Goal: Information Seeking & Learning: Learn about a topic

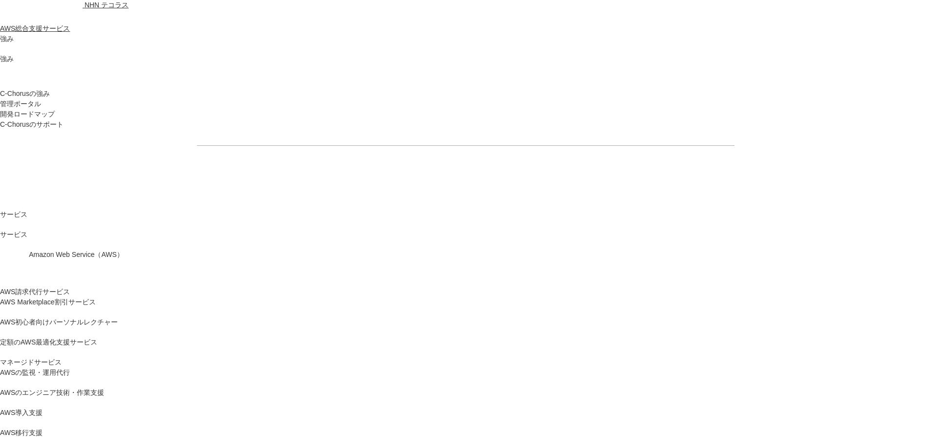
drag, startPoint x: 294, startPoint y: 239, endPoint x: 335, endPoint y: 244, distance: 42.0
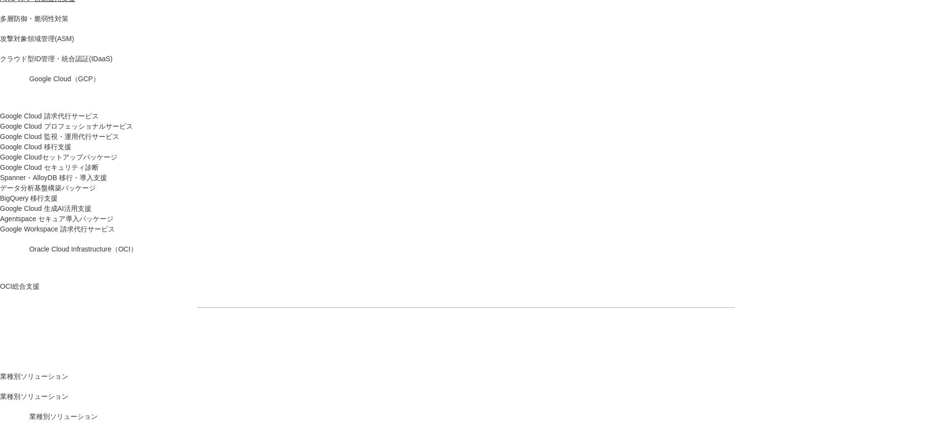
scroll to position [733, 0]
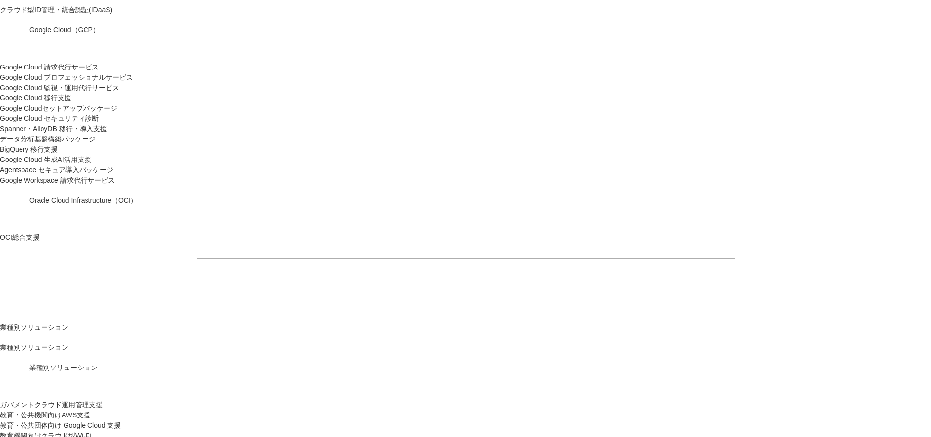
drag, startPoint x: 327, startPoint y: 215, endPoint x: 361, endPoint y: 222, distance: 34.4
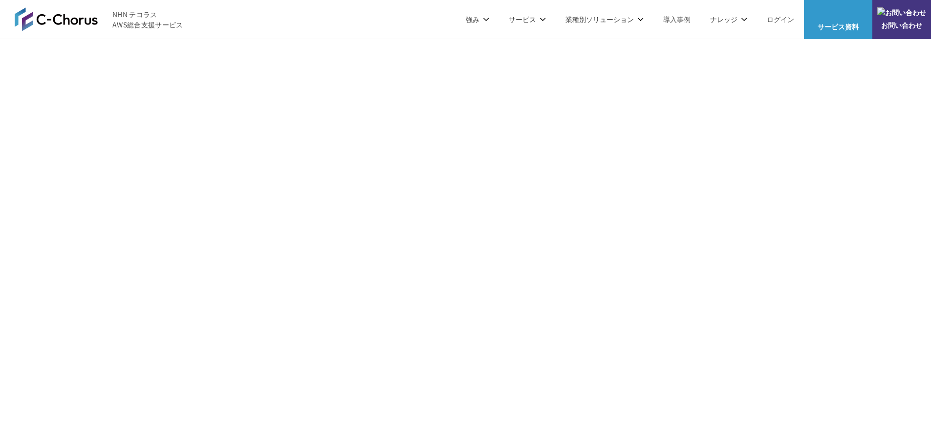
scroll to position [929, 0]
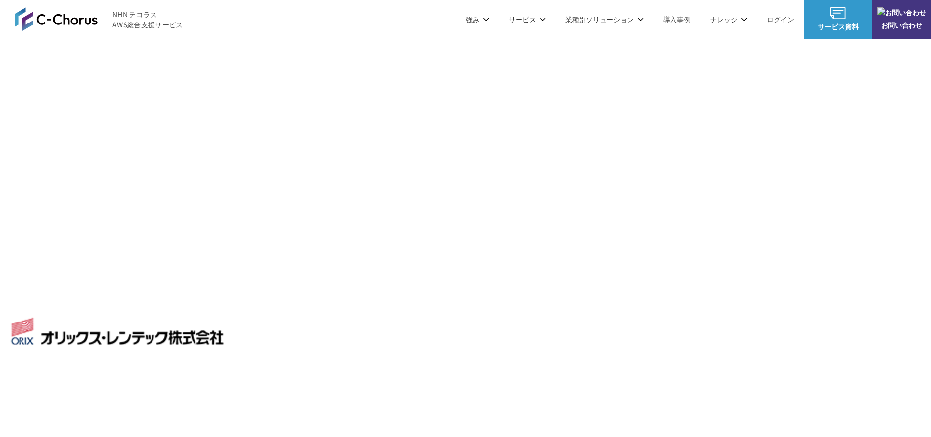
scroll to position [2249, 0]
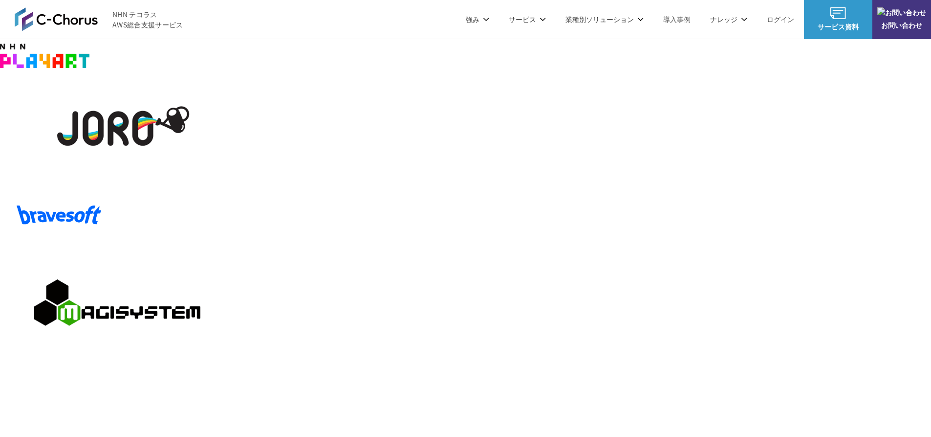
scroll to position [2933, 0]
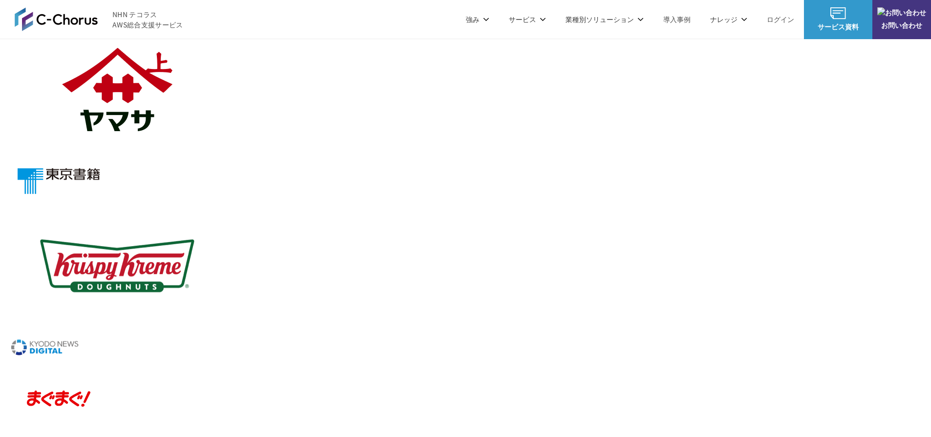
scroll to position [5328, 0]
